Goal: Download file/media

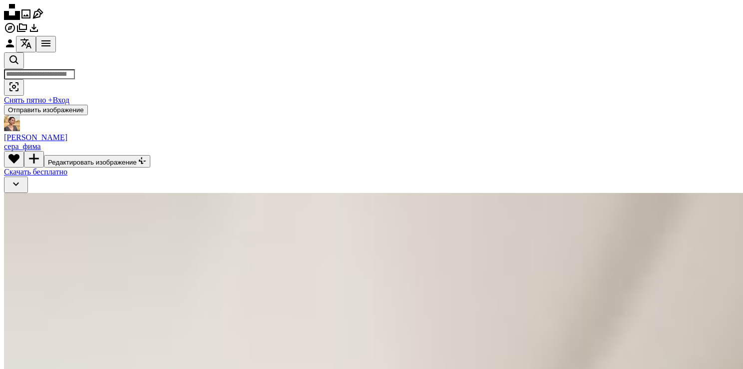
scroll to position [15928, 0]
